Goal: Task Accomplishment & Management: Use online tool/utility

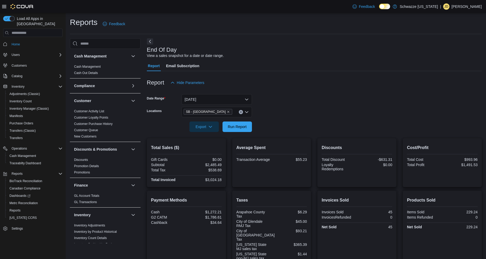
scroll to position [67, 0]
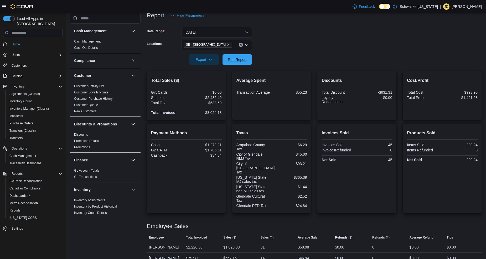
click at [229, 64] on span "Run Report" at bounding box center [237, 59] width 23 height 11
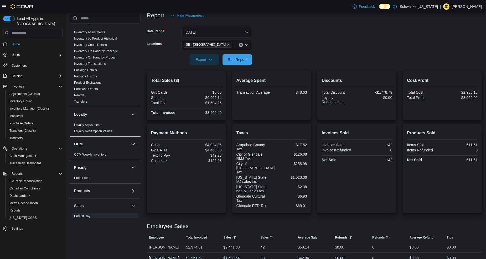
scroll to position [263, 0]
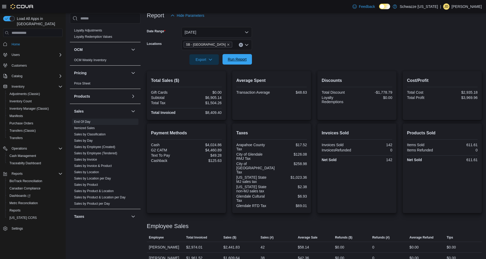
click at [238, 63] on span "Run Report" at bounding box center [237, 59] width 23 height 11
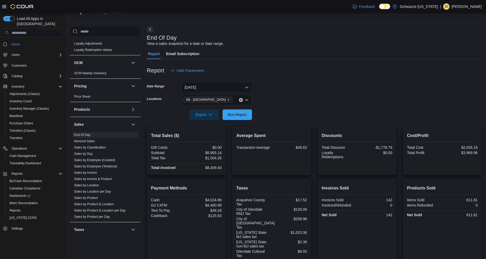
scroll to position [0, 0]
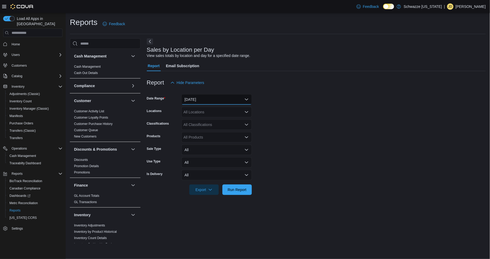
click at [230, 103] on button "[DATE]" at bounding box center [216, 99] width 70 height 11
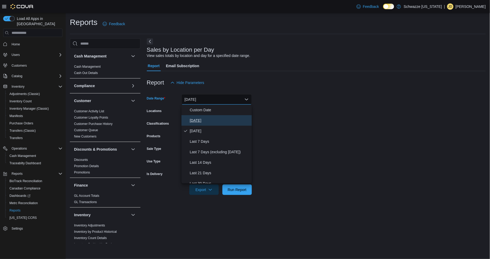
click at [229, 118] on span "[DATE]" at bounding box center [220, 120] width 60 height 6
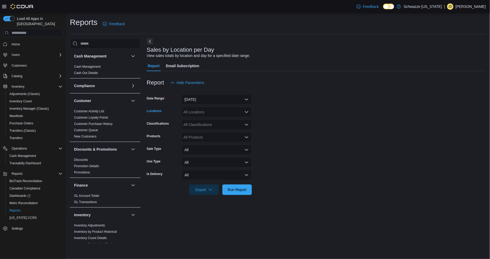
drag, startPoint x: 227, startPoint y: 112, endPoint x: 224, endPoint y: 108, distance: 5.3
click at [224, 108] on div "All Locations" at bounding box center [216, 112] width 70 height 11
type input "***"
click at [224, 132] on button "SB - [GEOGRAPHIC_DATA]" at bounding box center [216, 129] width 70 height 8
click at [248, 190] on span "Run Report" at bounding box center [237, 189] width 23 height 11
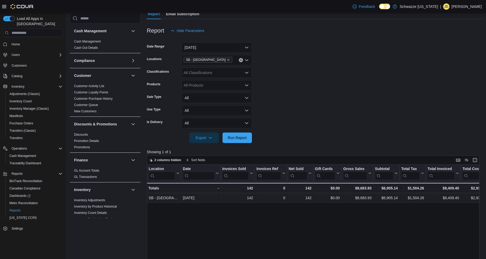
scroll to position [58, 0]
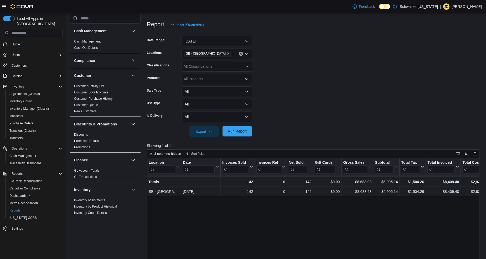
click at [242, 130] on span "Run Report" at bounding box center [237, 131] width 19 height 5
